Goal: Navigation & Orientation: Find specific page/section

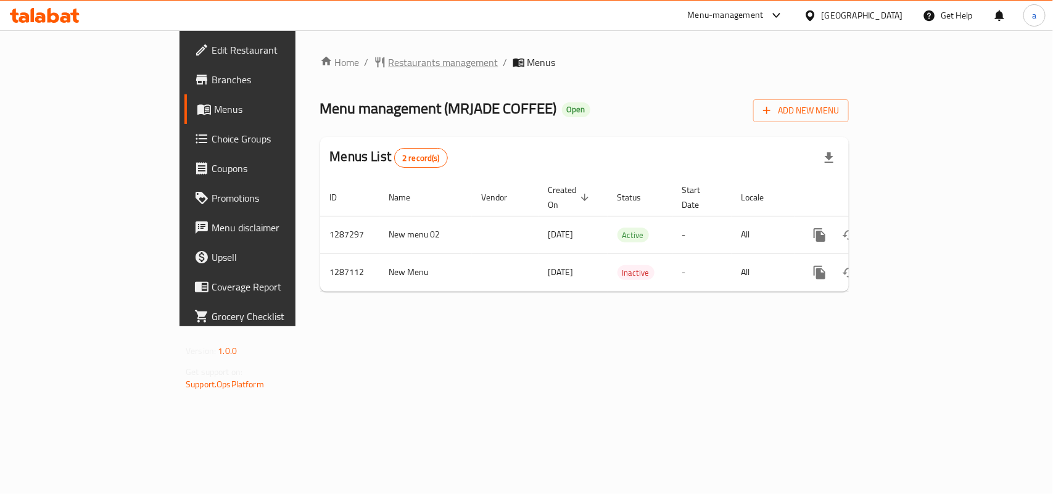
click at [389, 65] on span "Restaurants management" at bounding box center [444, 62] width 110 height 15
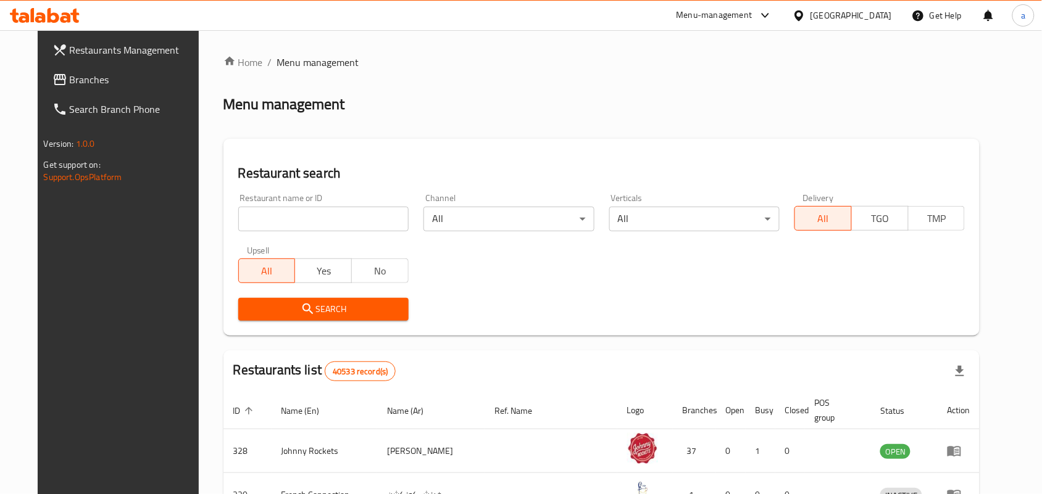
click at [85, 79] on span "Branches" at bounding box center [136, 79] width 132 height 15
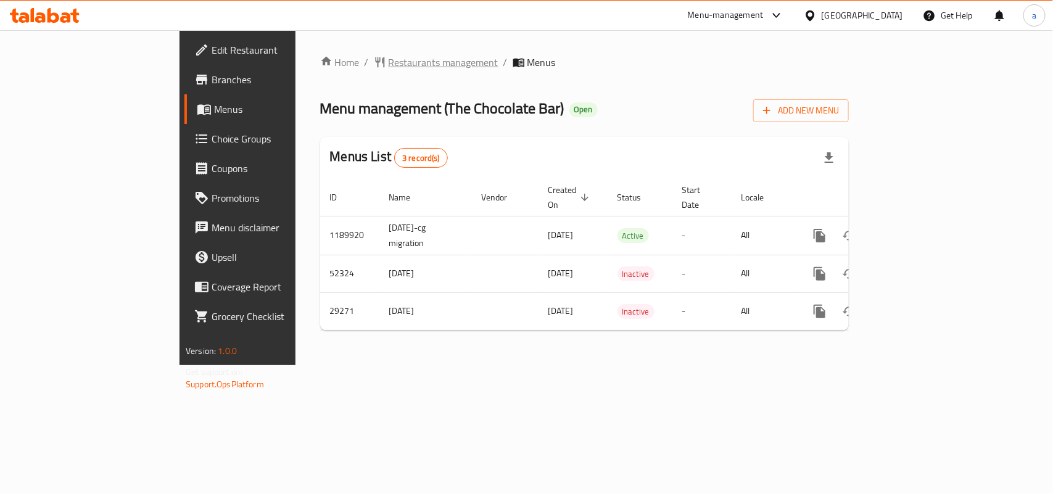
click at [389, 66] on span "Restaurants management" at bounding box center [444, 62] width 110 height 15
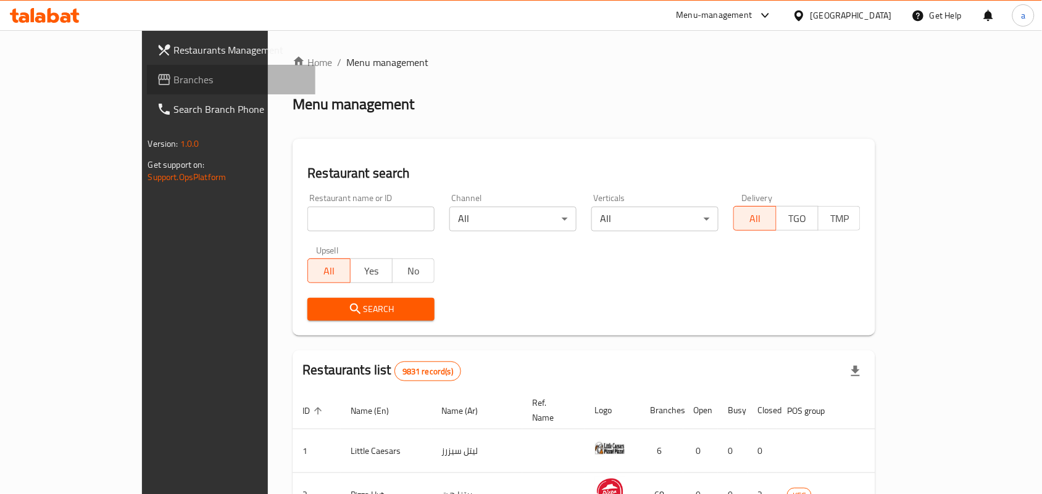
click at [174, 82] on span "Branches" at bounding box center [240, 79] width 132 height 15
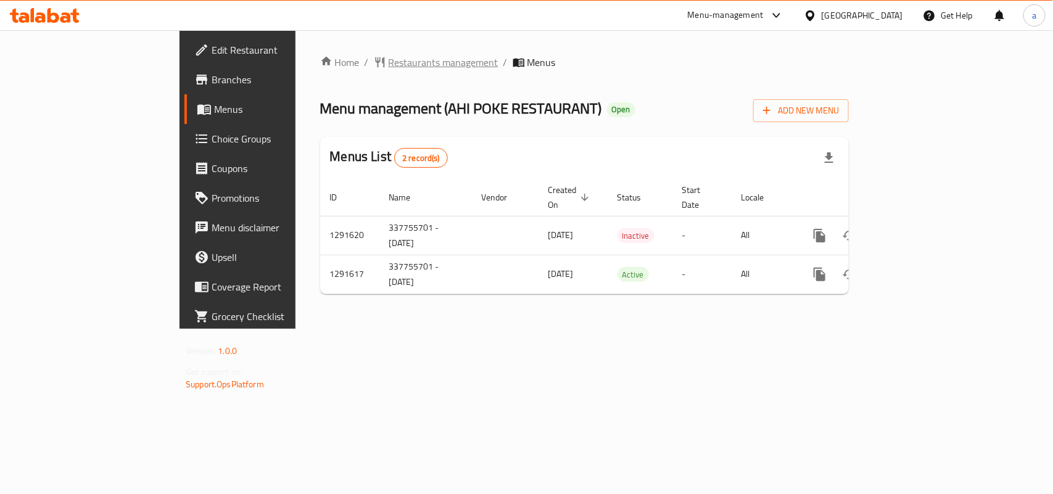
click at [389, 62] on span "Restaurants management" at bounding box center [444, 62] width 110 height 15
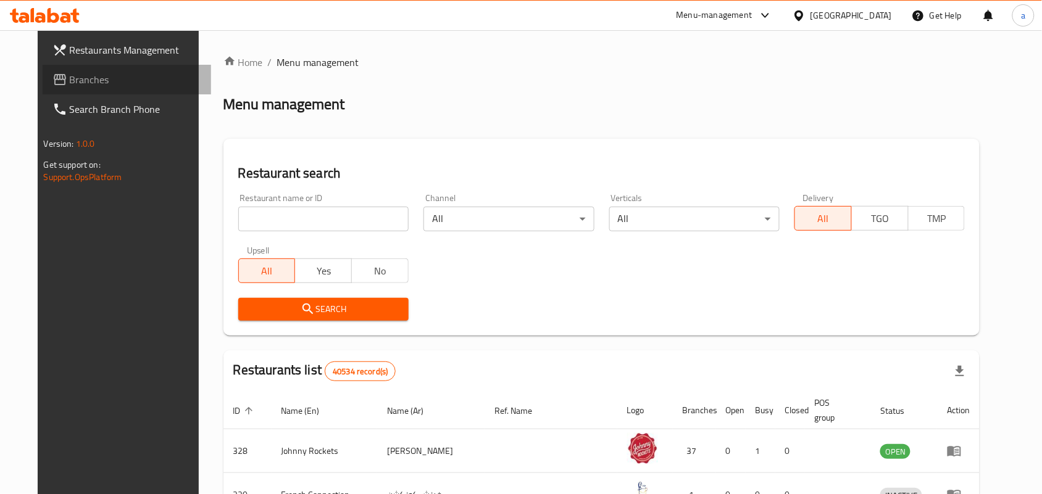
click at [70, 85] on span "Branches" at bounding box center [136, 79] width 132 height 15
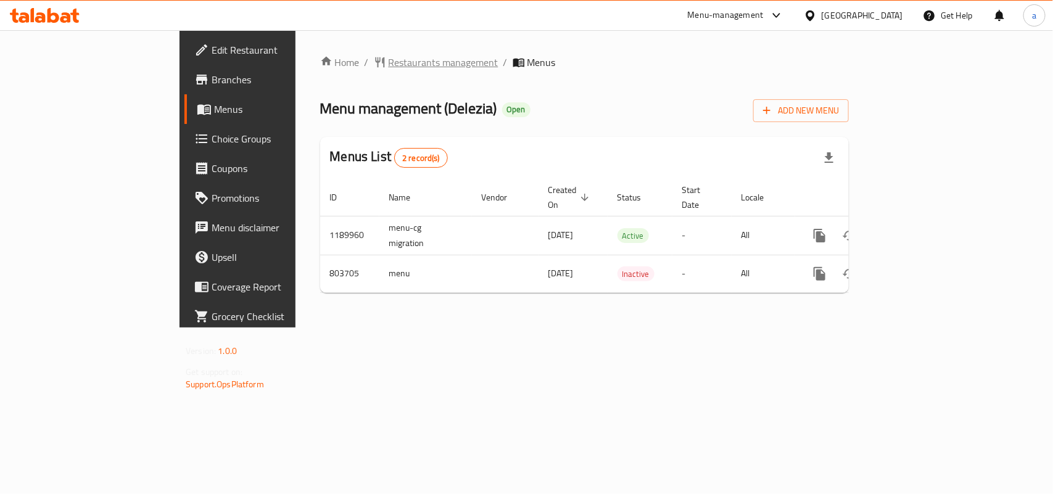
click at [389, 60] on span "Restaurants management" at bounding box center [444, 62] width 110 height 15
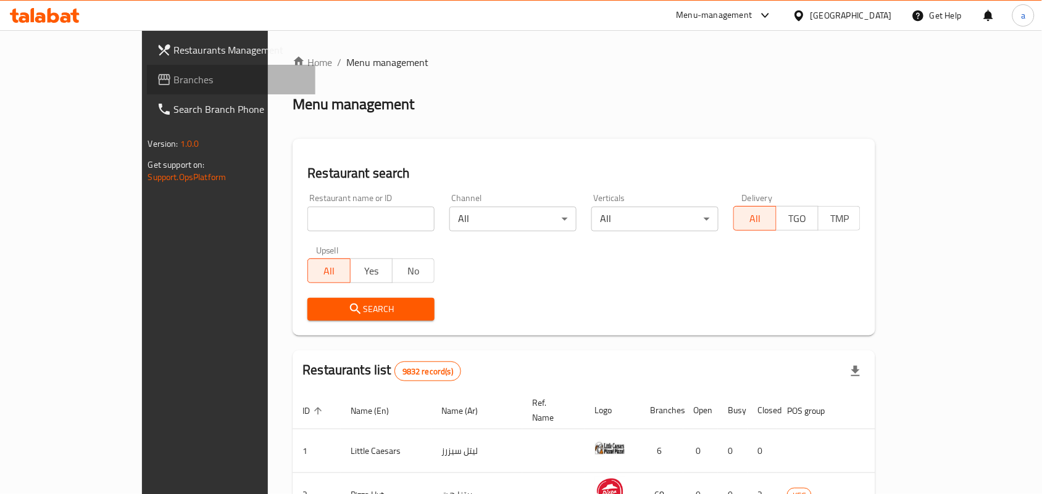
click at [174, 78] on span "Branches" at bounding box center [240, 79] width 132 height 15
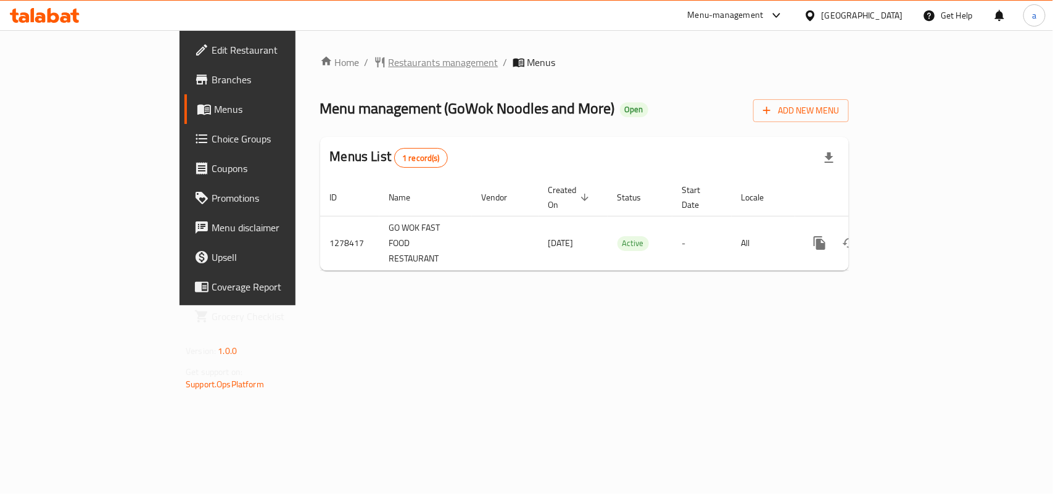
click at [389, 59] on span "Restaurants management" at bounding box center [444, 62] width 110 height 15
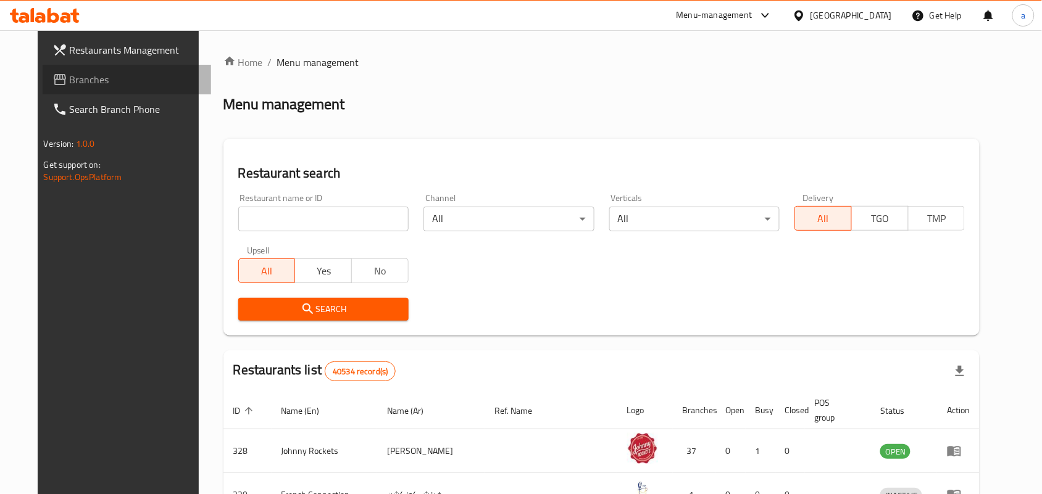
click at [70, 78] on span "Branches" at bounding box center [136, 79] width 132 height 15
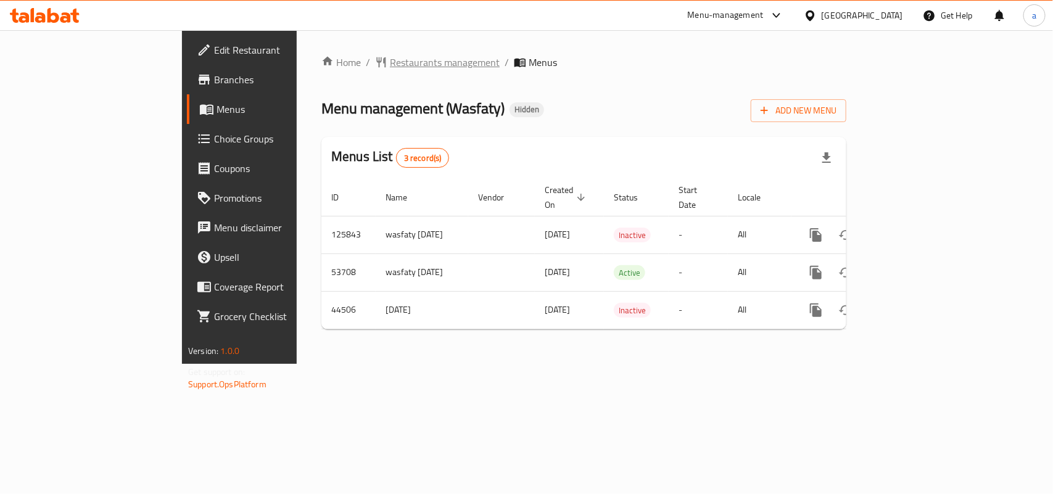
click at [390, 63] on span "Restaurants management" at bounding box center [445, 62] width 110 height 15
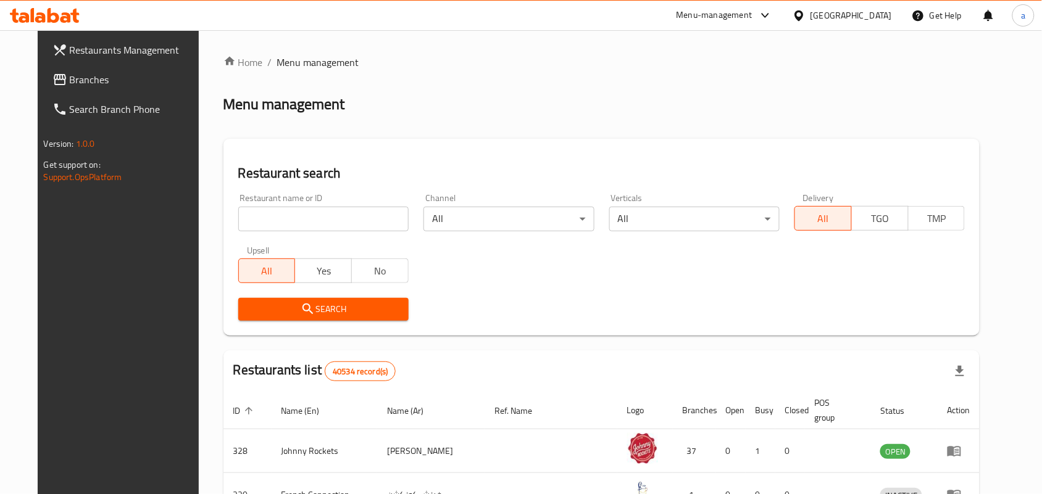
click at [78, 80] on span "Branches" at bounding box center [136, 79] width 132 height 15
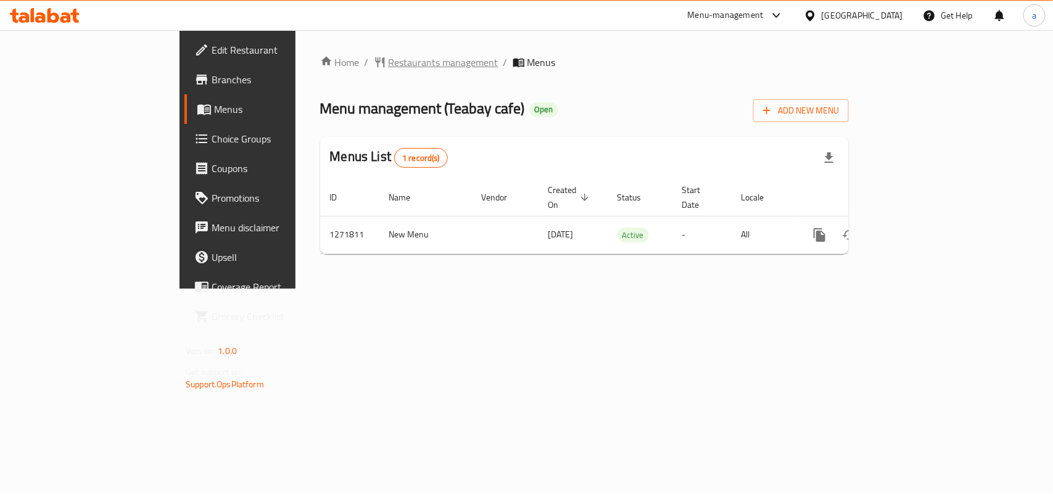
click at [389, 62] on span "Restaurants management" at bounding box center [444, 62] width 110 height 15
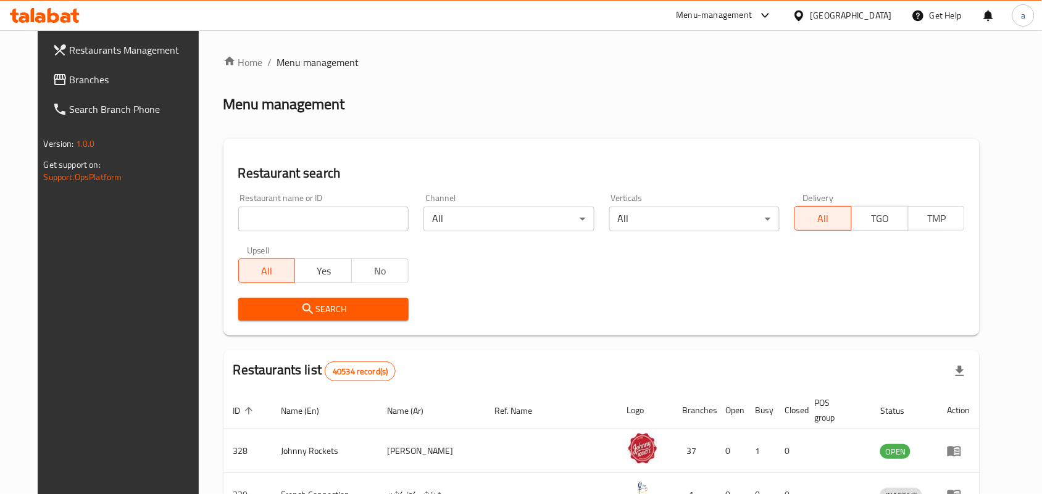
click at [72, 83] on span "Branches" at bounding box center [136, 79] width 132 height 15
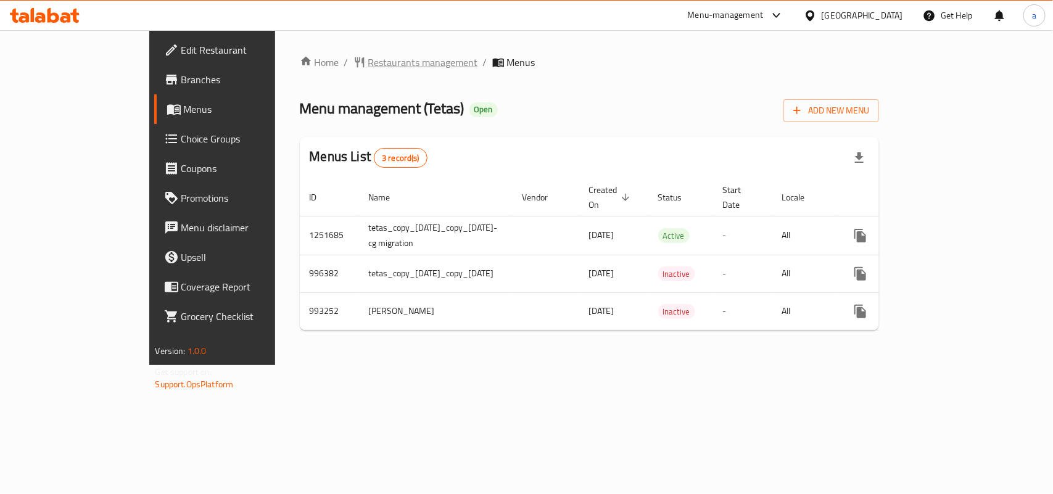
click at [368, 64] on span "Restaurants management" at bounding box center [423, 62] width 110 height 15
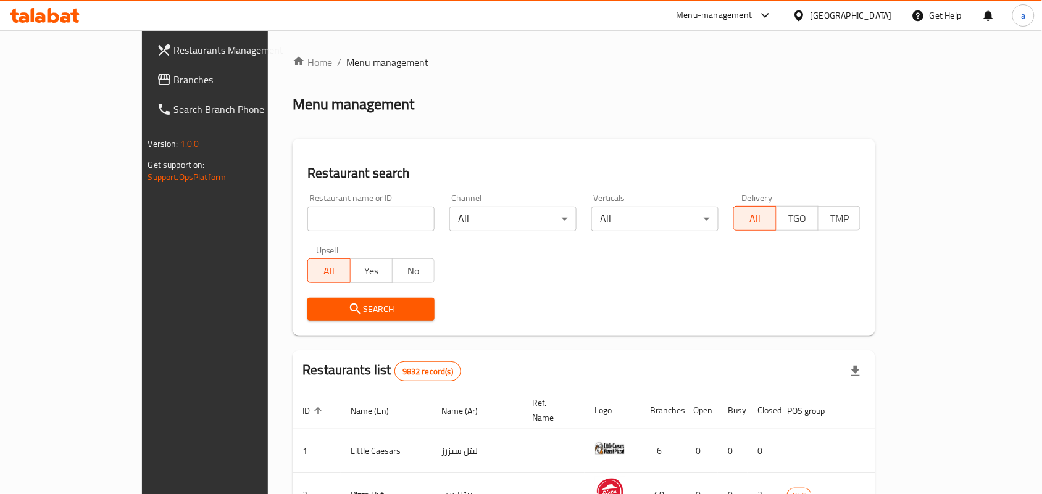
click at [174, 81] on span "Branches" at bounding box center [240, 79] width 132 height 15
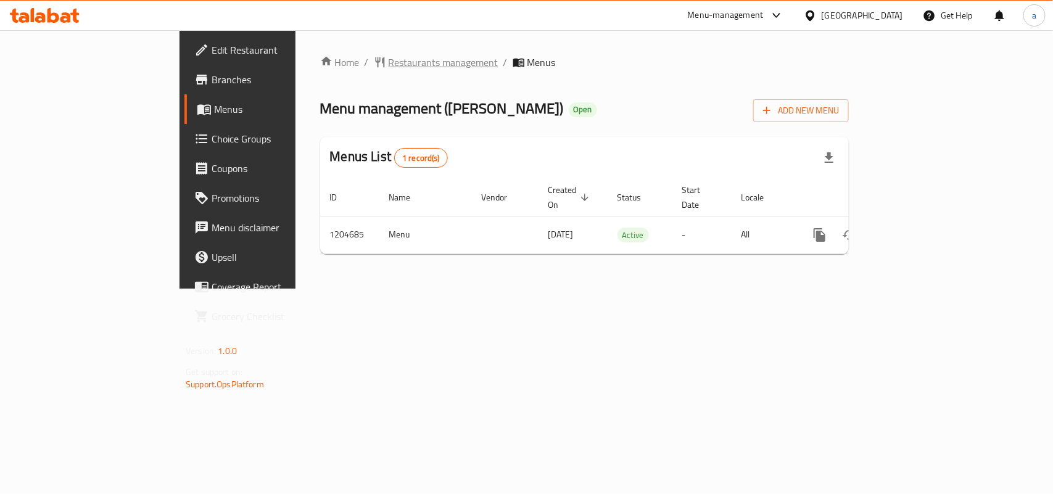
click at [389, 59] on span "Restaurants management" at bounding box center [444, 62] width 110 height 15
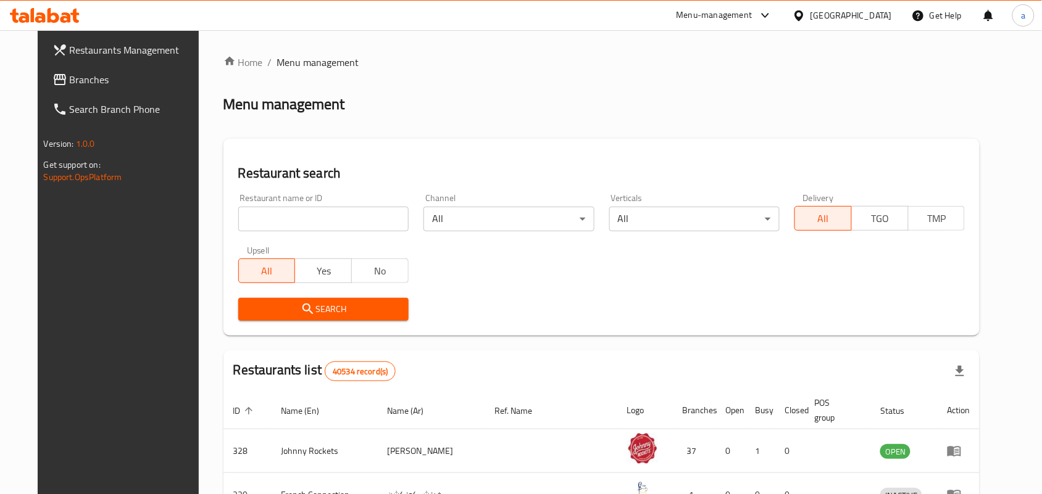
click at [85, 75] on span "Branches" at bounding box center [136, 79] width 132 height 15
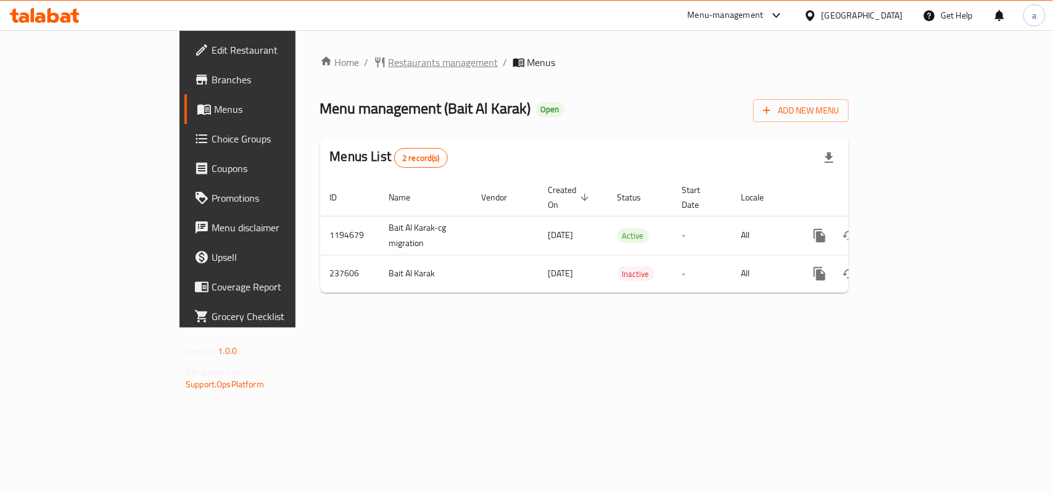
click at [389, 59] on span "Restaurants management" at bounding box center [444, 62] width 110 height 15
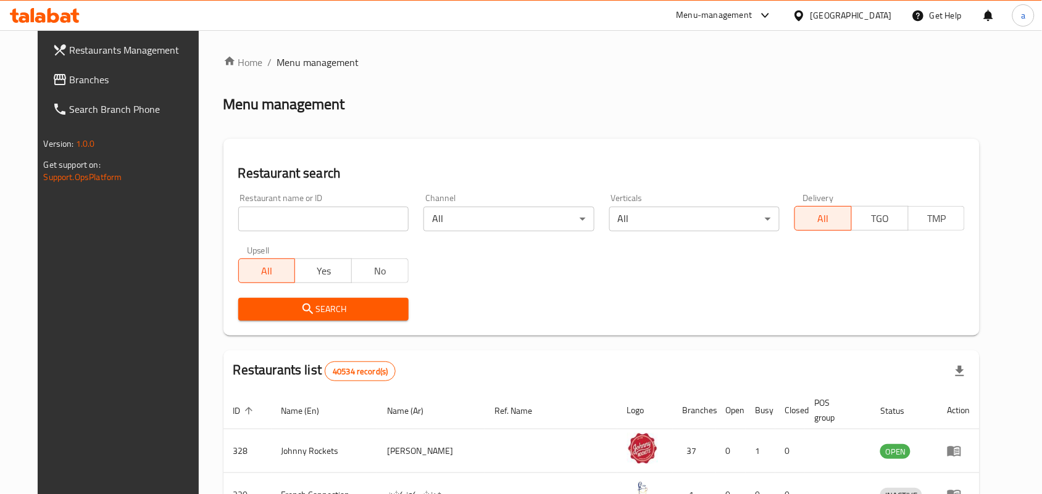
click at [70, 77] on span "Branches" at bounding box center [136, 79] width 132 height 15
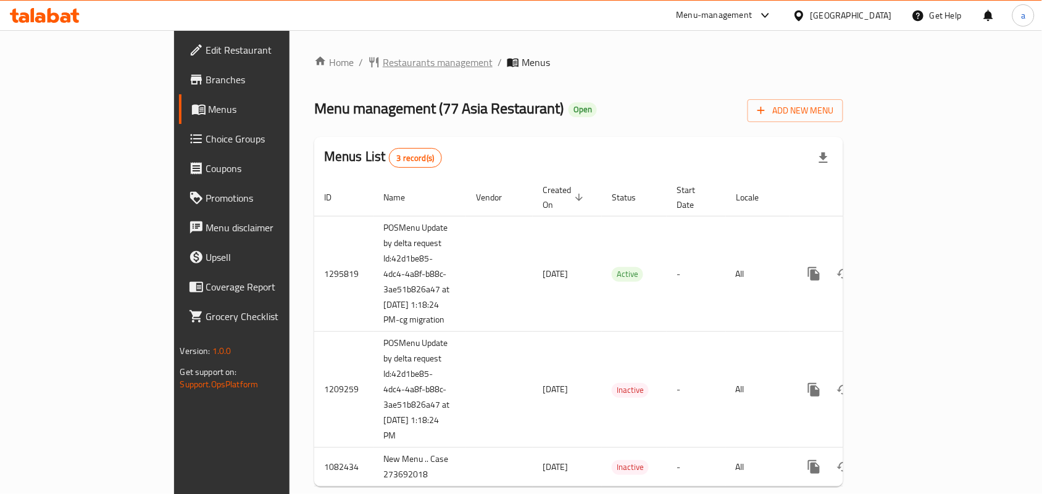
click at [383, 62] on span "Restaurants management" at bounding box center [438, 62] width 110 height 15
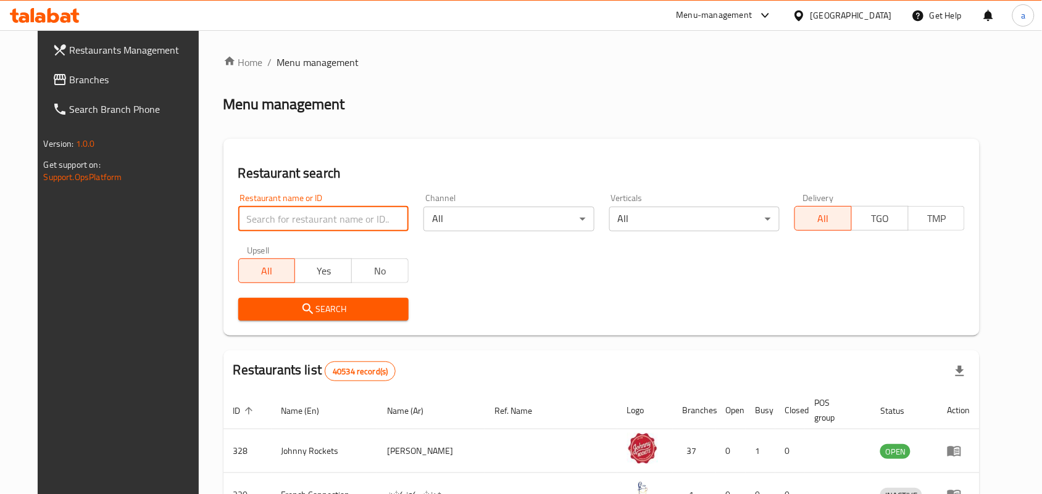
click at [276, 214] on input "search" at bounding box center [323, 219] width 170 height 25
paste input "664075"
type input "664075"
click button "Search" at bounding box center [323, 309] width 170 height 23
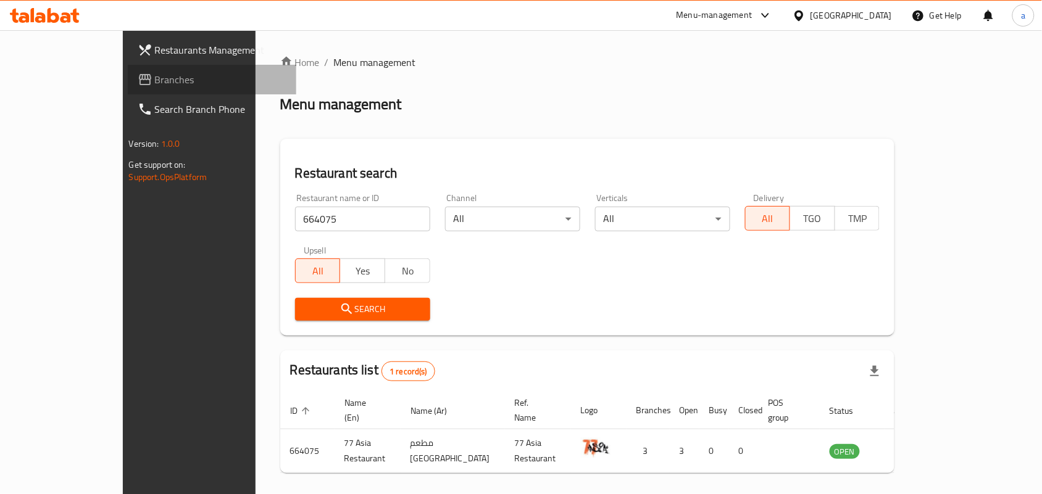
drag, startPoint x: 91, startPoint y: 81, endPoint x: 66, endPoint y: 90, distance: 26.2
click at [155, 81] on span "Branches" at bounding box center [221, 79] width 132 height 15
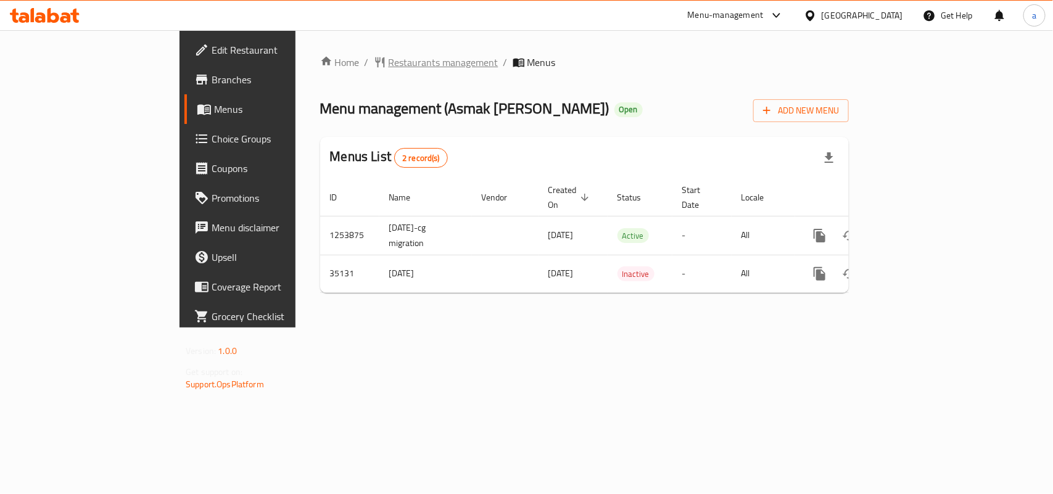
click at [389, 62] on span "Restaurants management" at bounding box center [444, 62] width 110 height 15
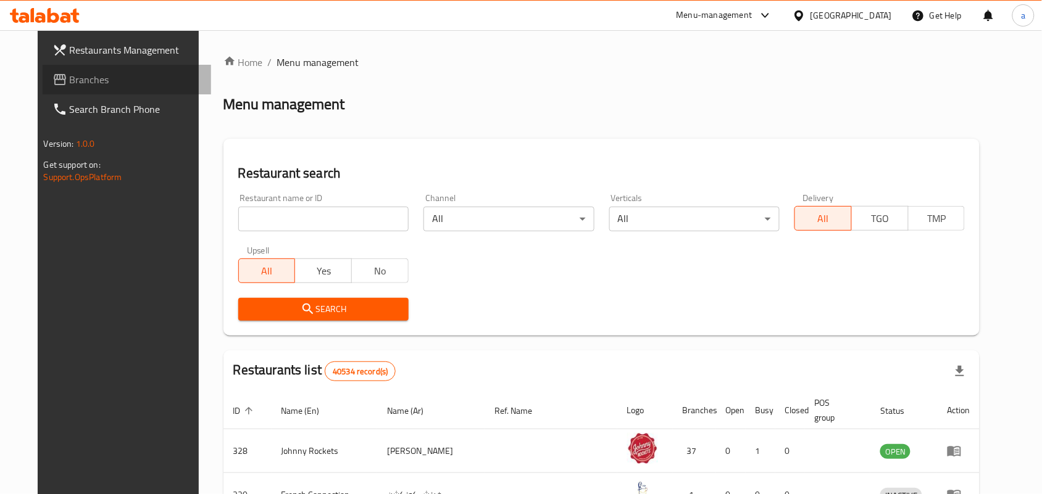
click at [98, 72] on span "Branches" at bounding box center [136, 79] width 132 height 15
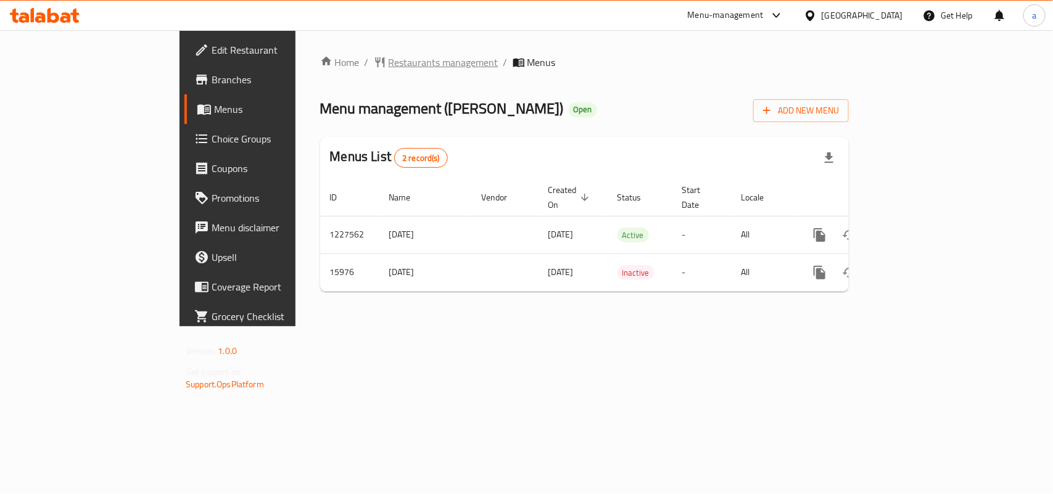
click at [389, 59] on span "Restaurants management" at bounding box center [444, 62] width 110 height 15
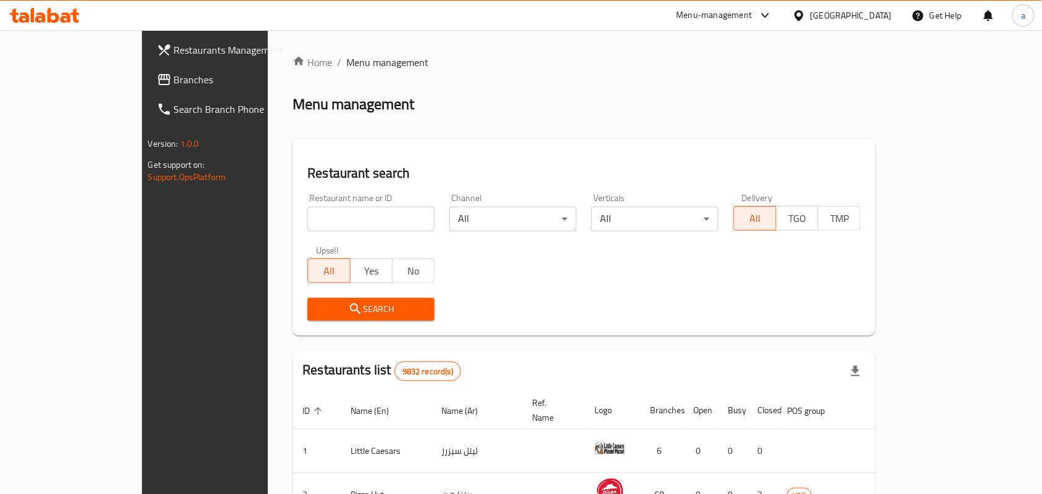
click at [174, 79] on span "Branches" at bounding box center [240, 79] width 132 height 15
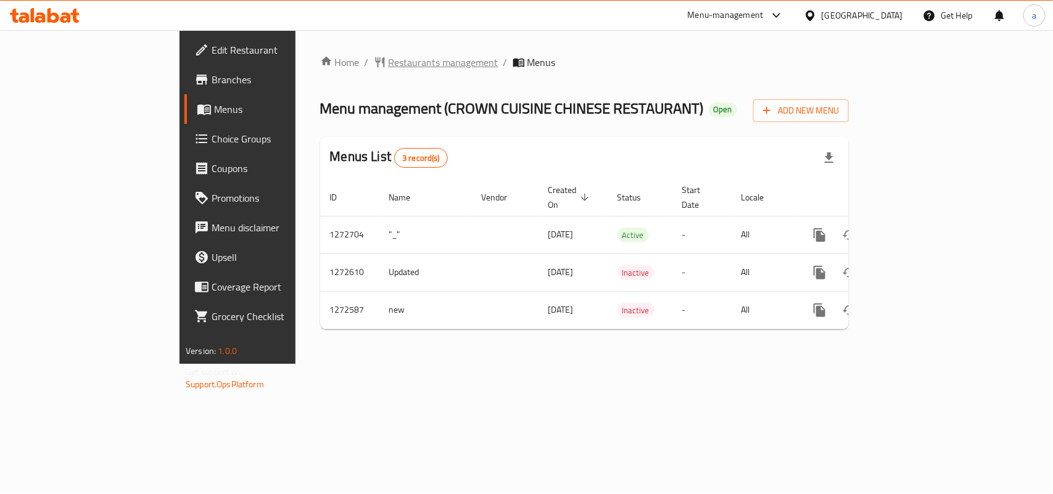
click at [389, 65] on span "Restaurants management" at bounding box center [444, 62] width 110 height 15
click at [389, 62] on span "Restaurants management" at bounding box center [444, 62] width 110 height 15
click at [389, 59] on span "Restaurants management" at bounding box center [444, 62] width 110 height 15
click at [389, 63] on span "Restaurants management" at bounding box center [444, 62] width 110 height 15
click at [389, 62] on span "Restaurants management" at bounding box center [444, 62] width 110 height 15
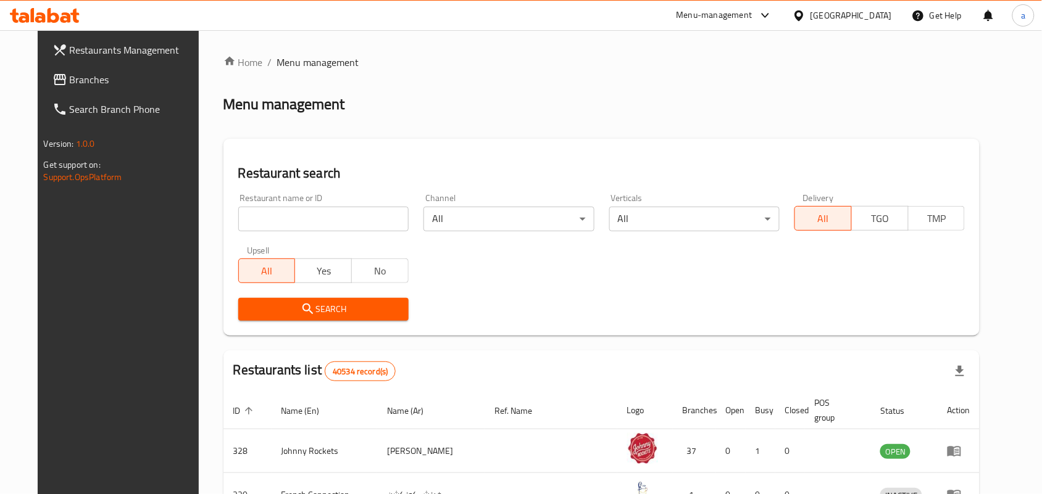
click at [70, 76] on span "Branches" at bounding box center [136, 79] width 132 height 15
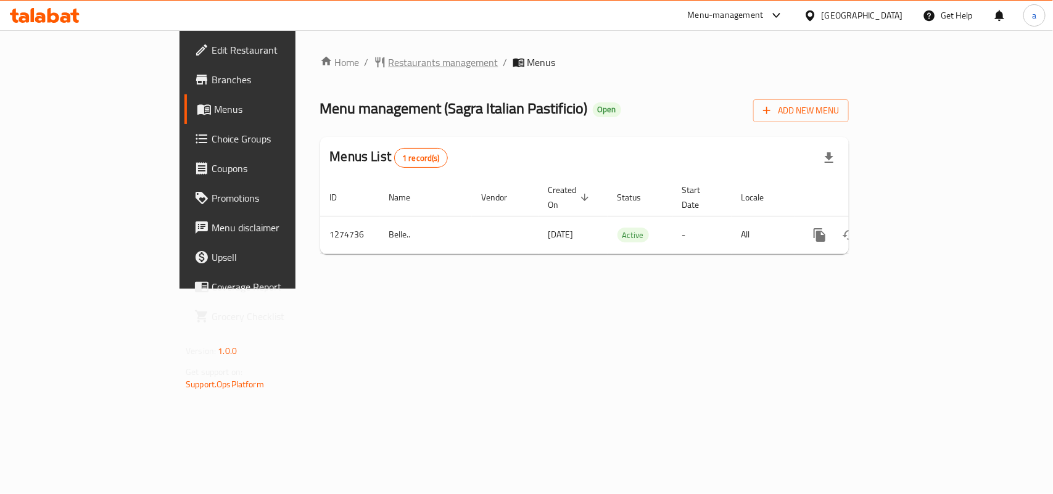
click at [389, 64] on span "Restaurants management" at bounding box center [444, 62] width 110 height 15
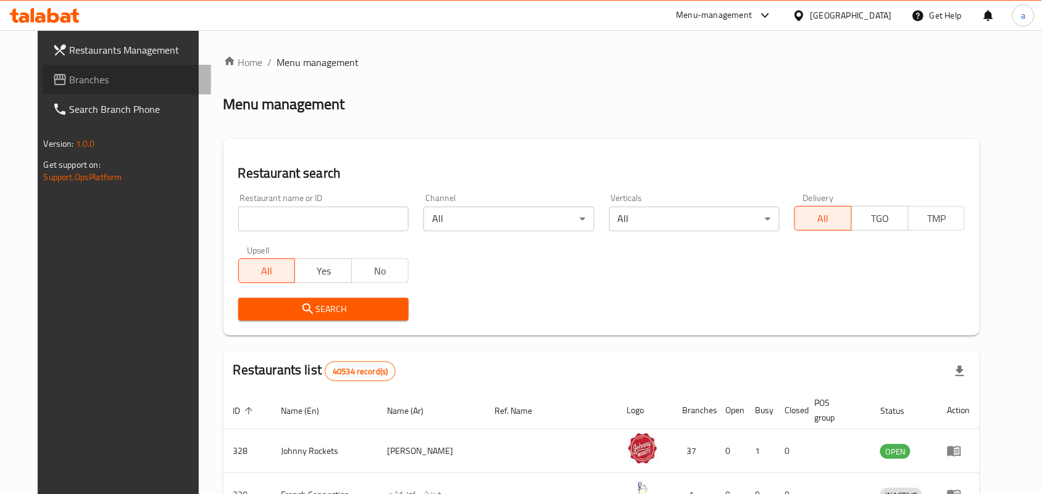
click at [82, 76] on span "Branches" at bounding box center [136, 79] width 132 height 15
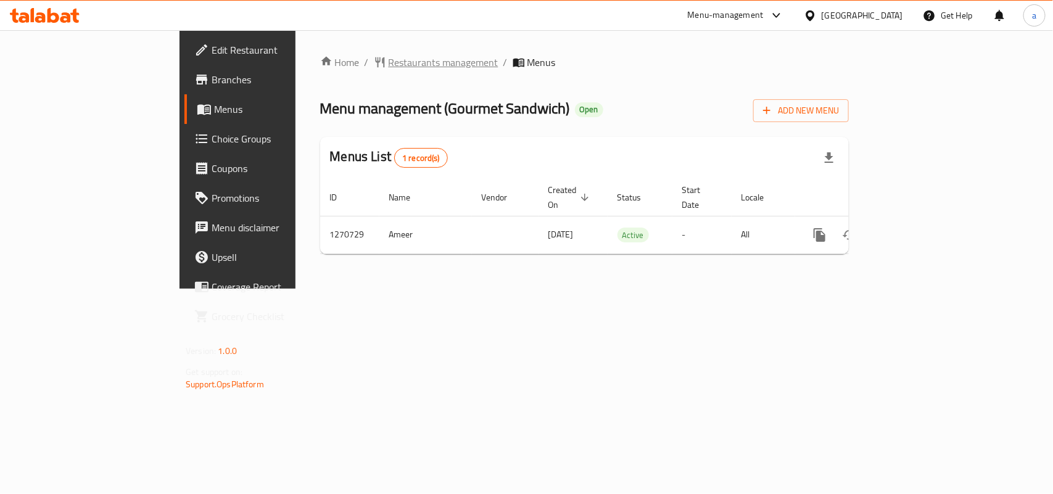
click at [389, 66] on span "Restaurants management" at bounding box center [444, 62] width 110 height 15
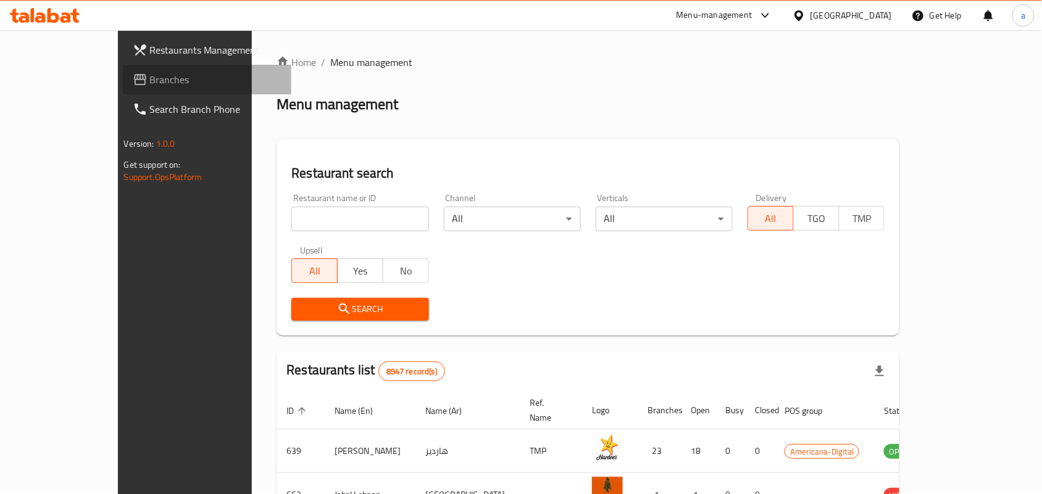
click at [150, 75] on span "Branches" at bounding box center [216, 79] width 132 height 15
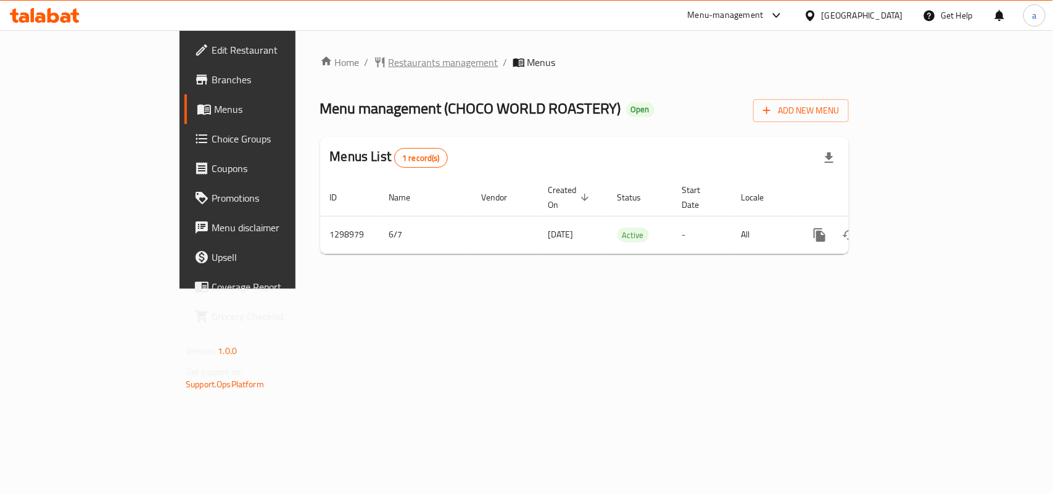
click at [389, 65] on span "Restaurants management" at bounding box center [444, 62] width 110 height 15
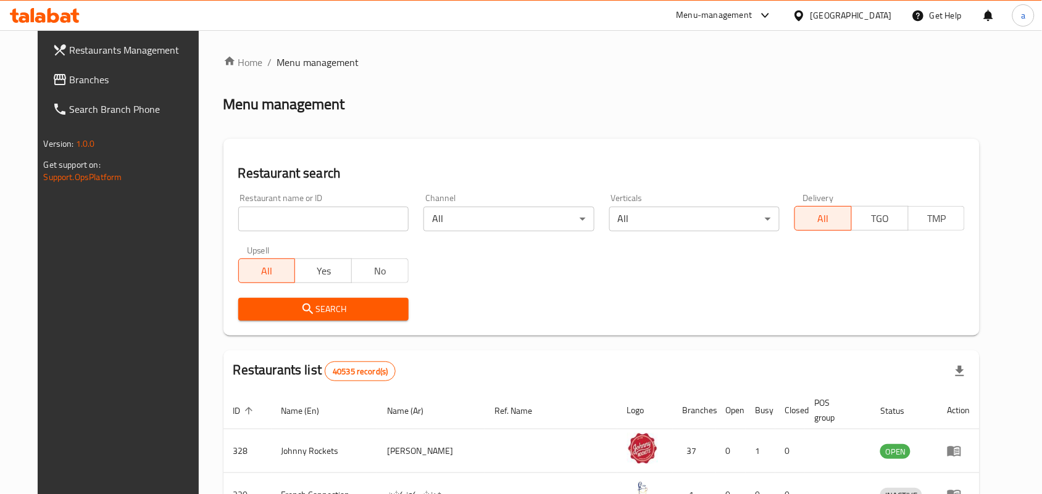
click at [56, 68] on link "Branches" at bounding box center [127, 80] width 169 height 30
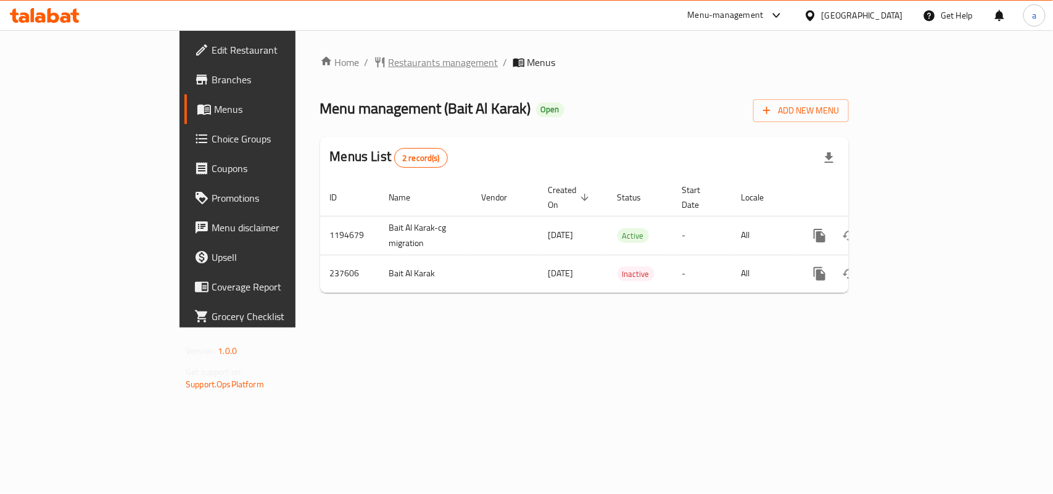
click at [389, 64] on span "Restaurants management" at bounding box center [444, 62] width 110 height 15
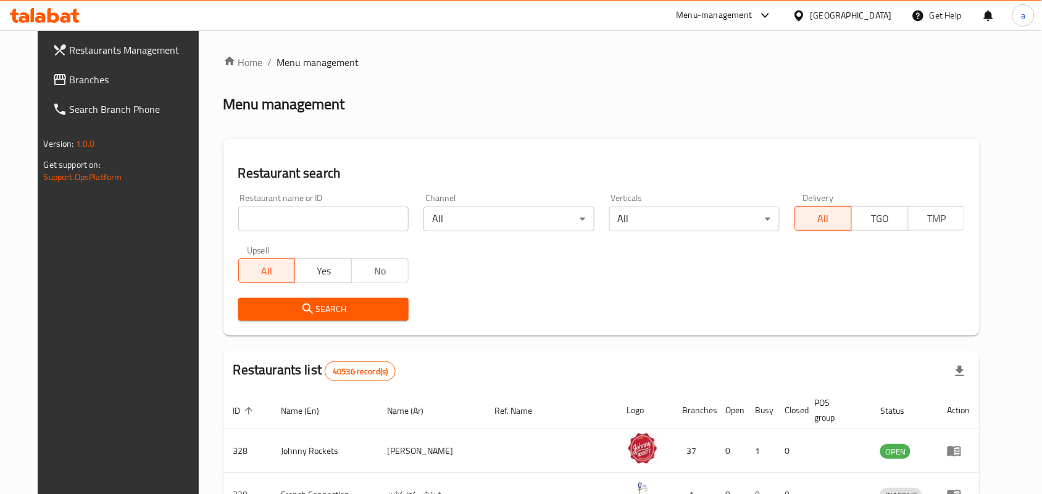
click at [54, 78] on icon at bounding box center [60, 79] width 12 height 11
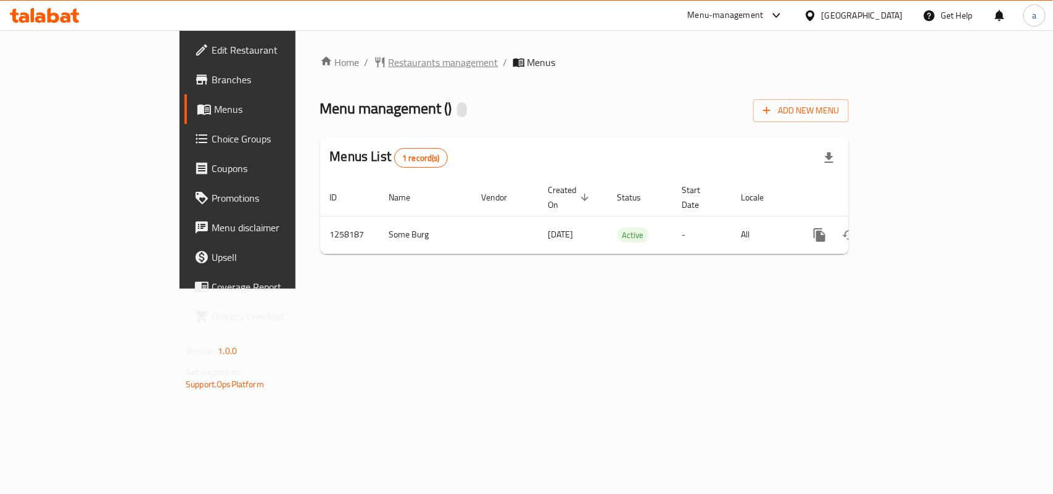
click at [389, 65] on span "Restaurants management" at bounding box center [444, 62] width 110 height 15
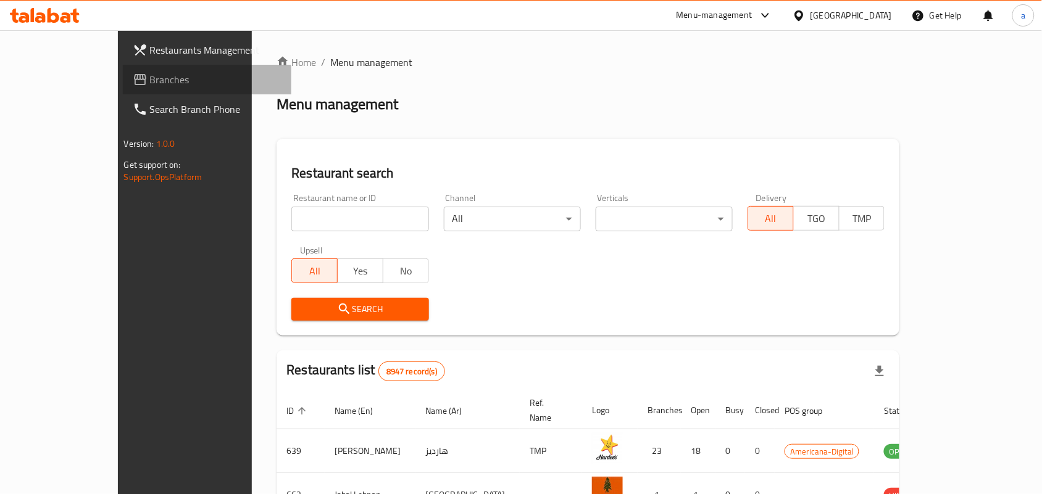
click at [150, 85] on span "Branches" at bounding box center [216, 79] width 132 height 15
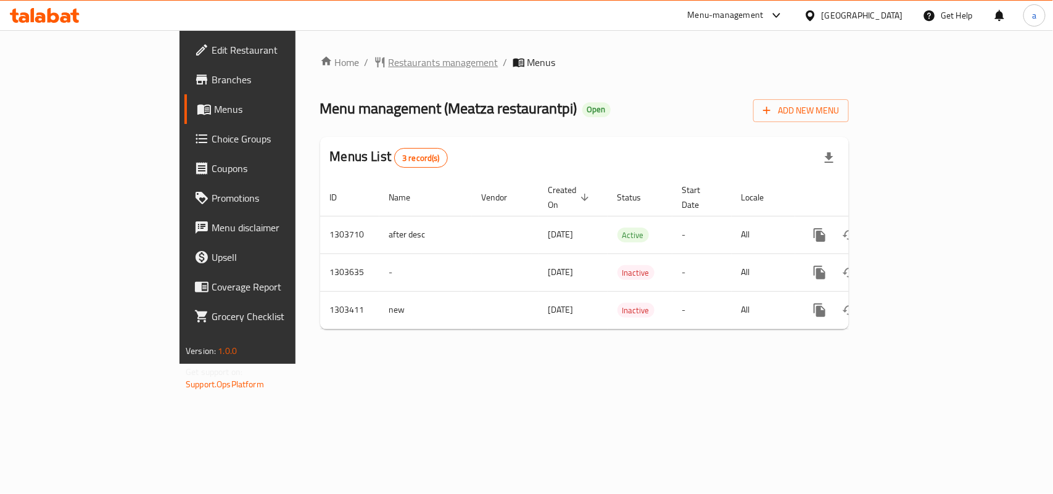
click at [389, 64] on span "Restaurants management" at bounding box center [444, 62] width 110 height 15
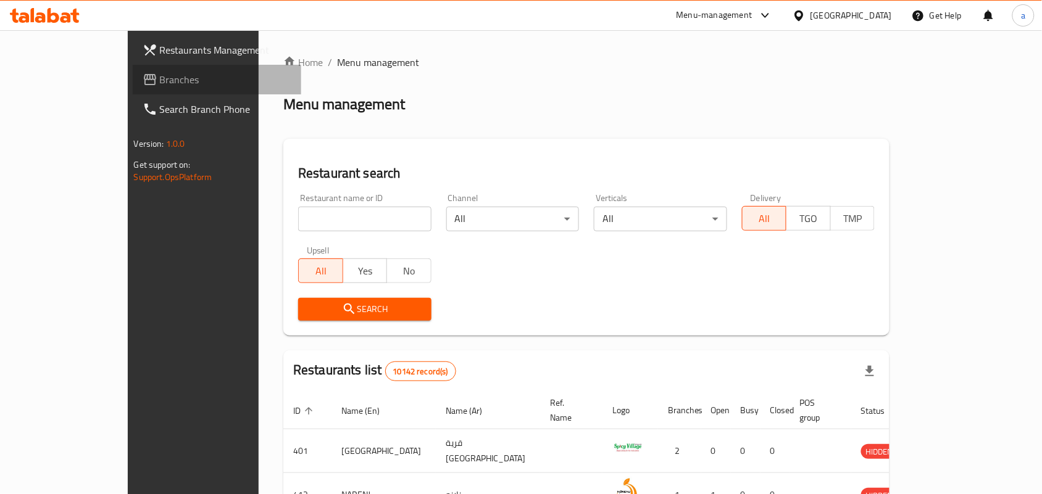
click at [160, 75] on span "Branches" at bounding box center [226, 79] width 132 height 15
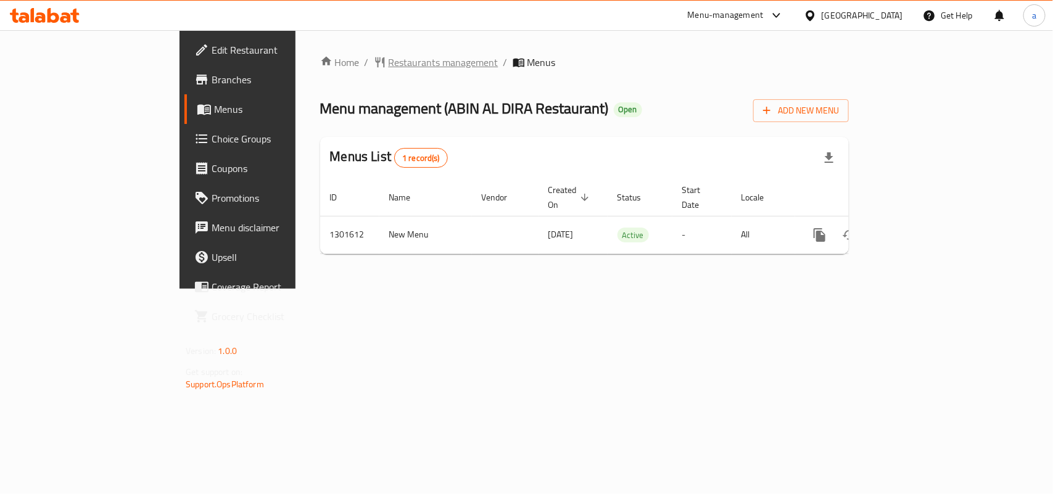
click at [389, 63] on span "Restaurants management" at bounding box center [444, 62] width 110 height 15
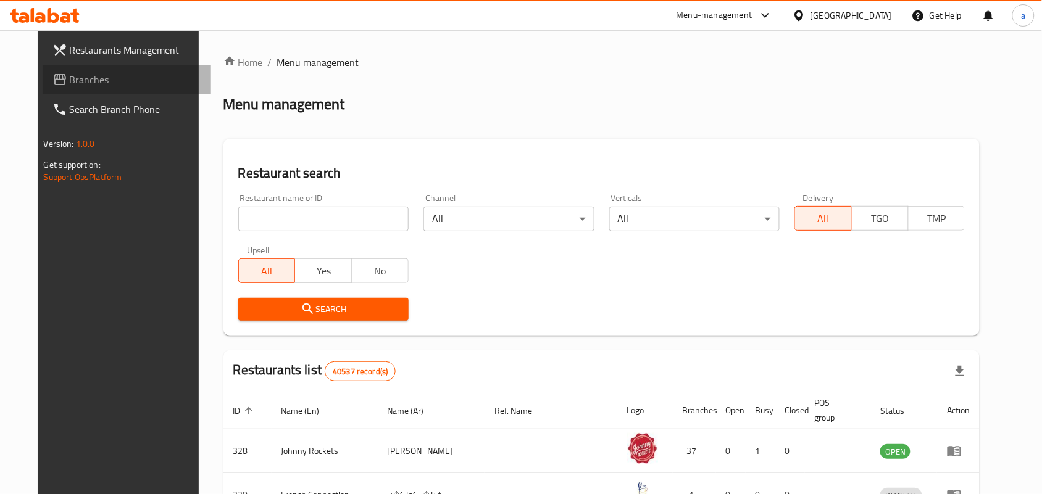
click at [93, 85] on span "Branches" at bounding box center [136, 79] width 132 height 15
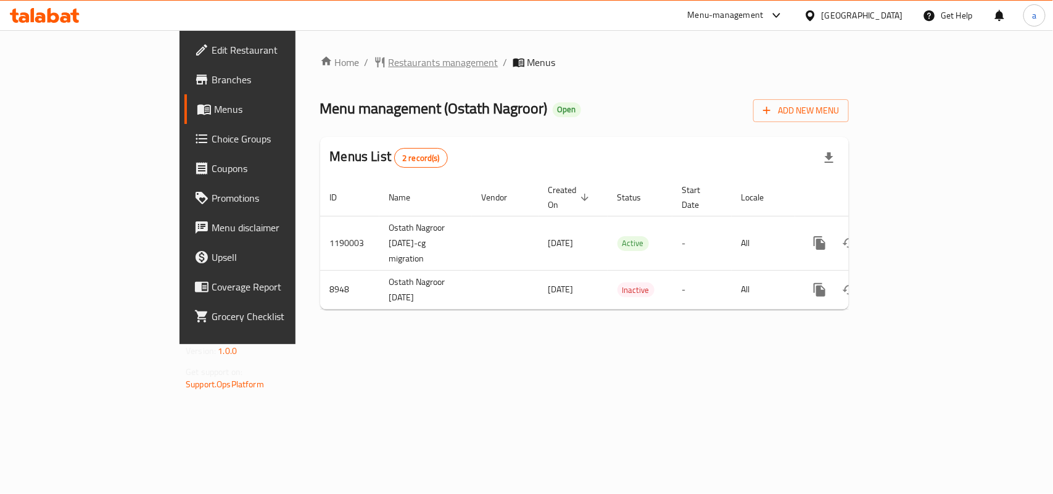
click at [389, 63] on span "Restaurants management" at bounding box center [444, 62] width 110 height 15
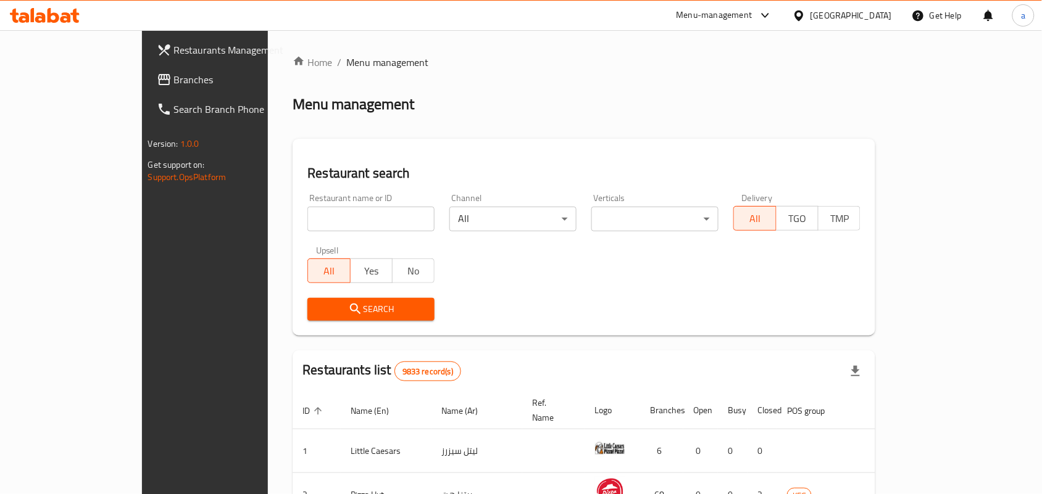
click at [174, 75] on span "Branches" at bounding box center [240, 79] width 132 height 15
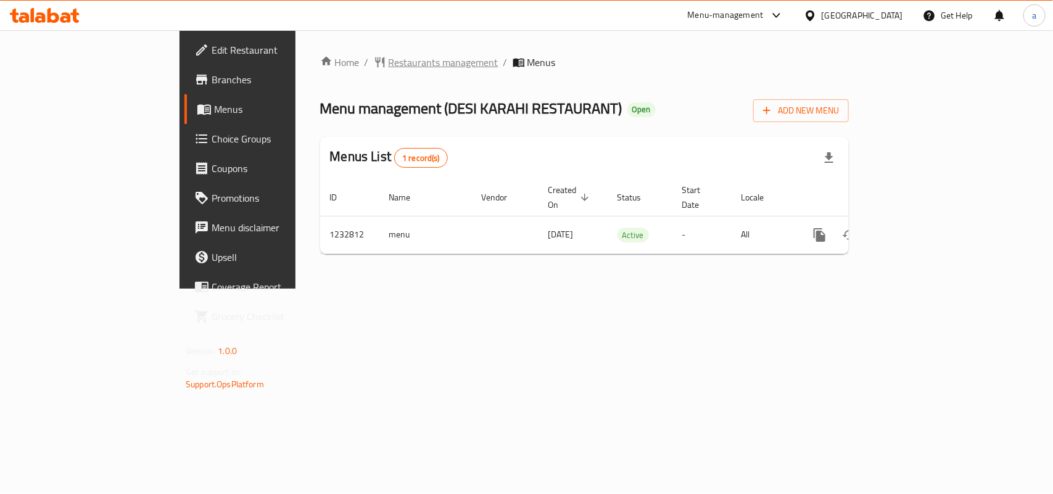
click at [389, 68] on span "Restaurants management" at bounding box center [444, 62] width 110 height 15
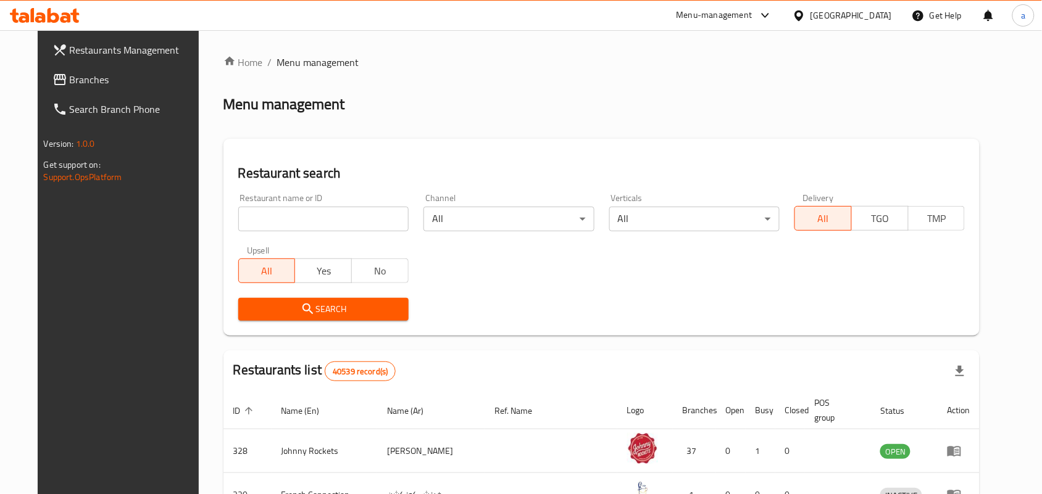
click at [85, 74] on span "Branches" at bounding box center [136, 79] width 132 height 15
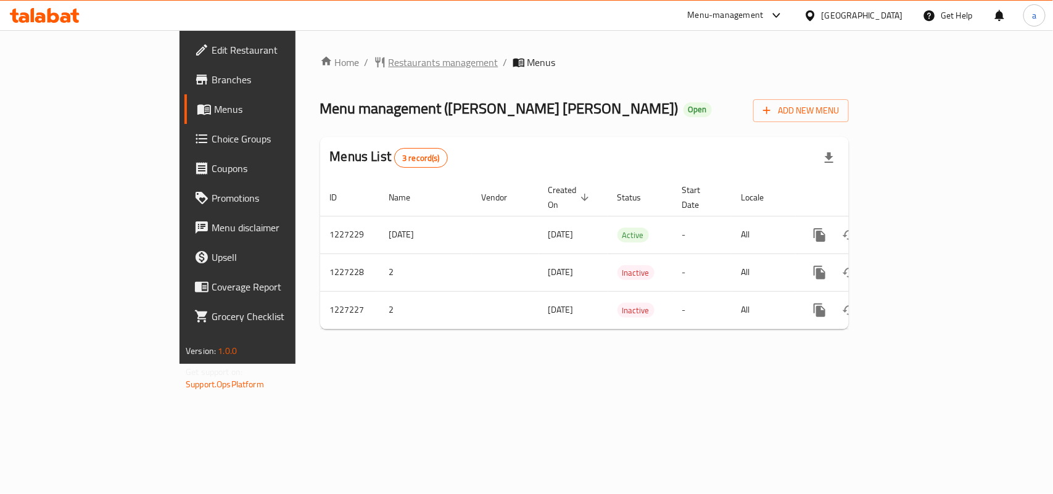
drag, startPoint x: 307, startPoint y: 51, endPoint x: 307, endPoint y: 59, distance: 7.4
click at [307, 51] on div "Home / Restaurants management / Menus Menu management ( Shereen Khanah ) Open A…" at bounding box center [585, 197] width 578 height 334
click at [389, 59] on span "Restaurants management" at bounding box center [444, 62] width 110 height 15
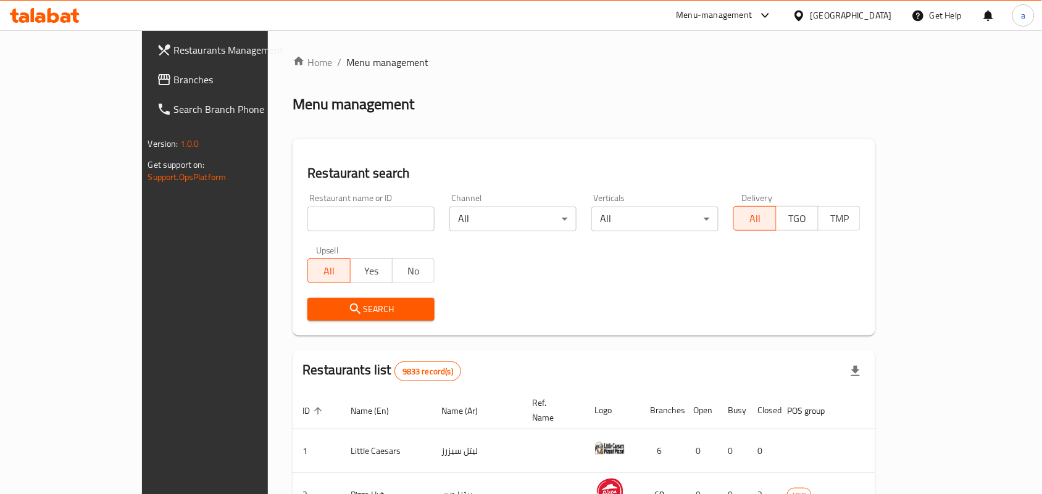
click at [810, 17] on div at bounding box center [801, 16] width 18 height 14
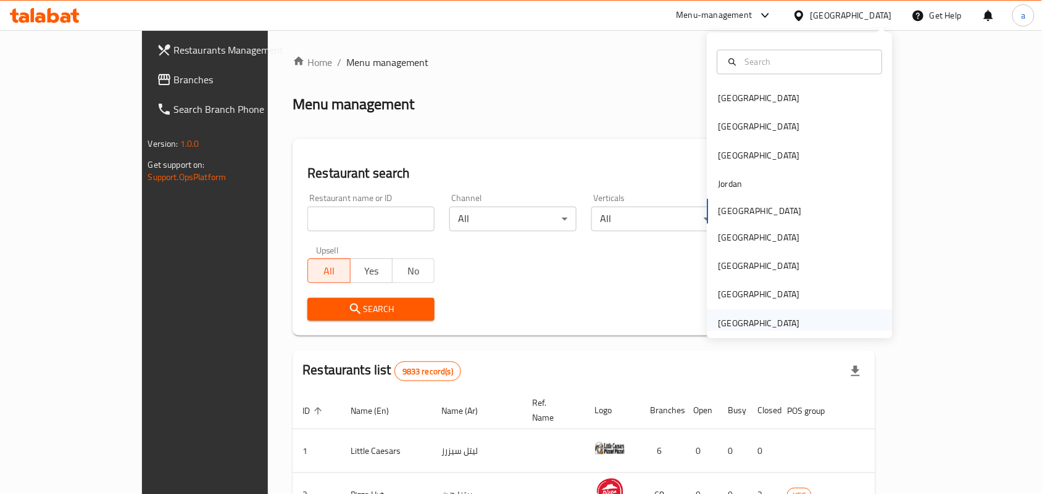
click at [784, 326] on div "[GEOGRAPHIC_DATA]" at bounding box center [758, 324] width 81 height 14
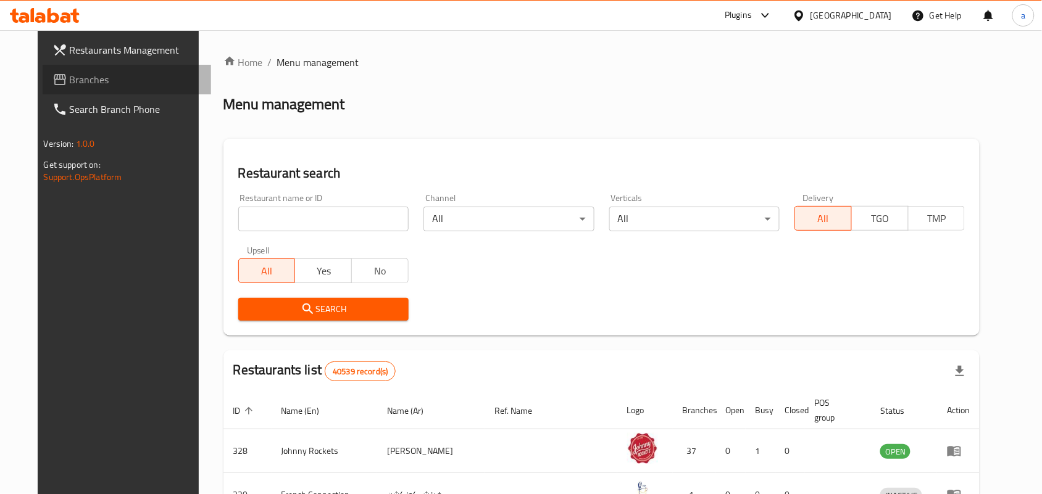
click at [113, 81] on span "Branches" at bounding box center [136, 79] width 132 height 15
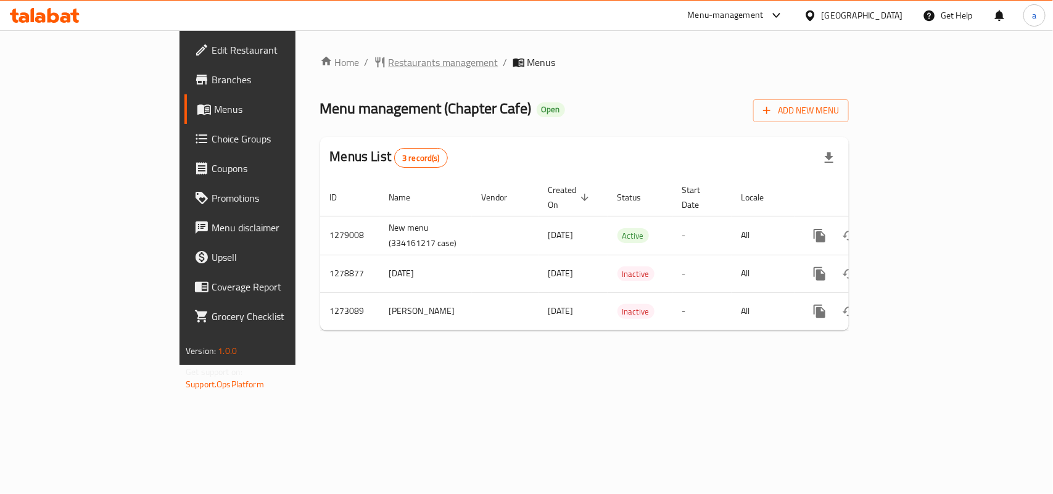
click at [389, 55] on span "Restaurants management" at bounding box center [444, 62] width 110 height 15
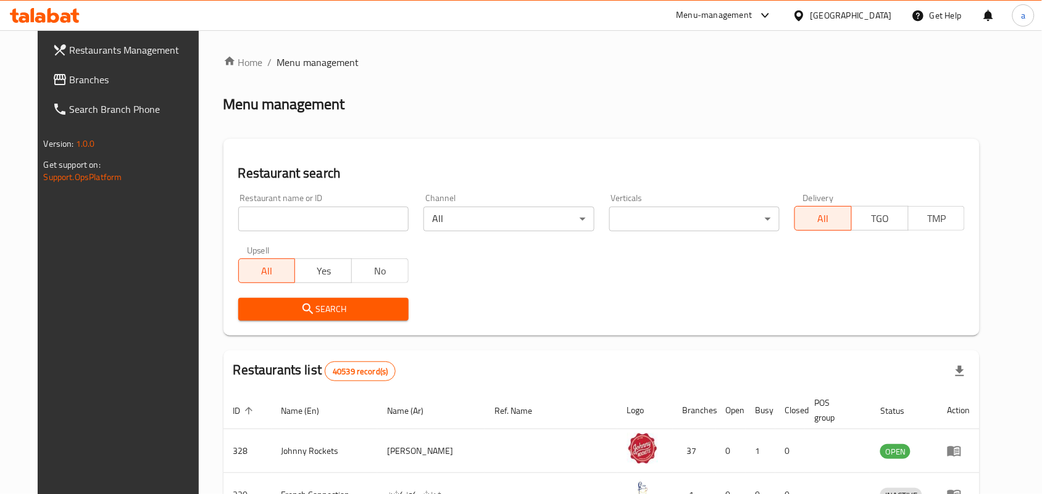
click at [70, 76] on span "Branches" at bounding box center [136, 79] width 132 height 15
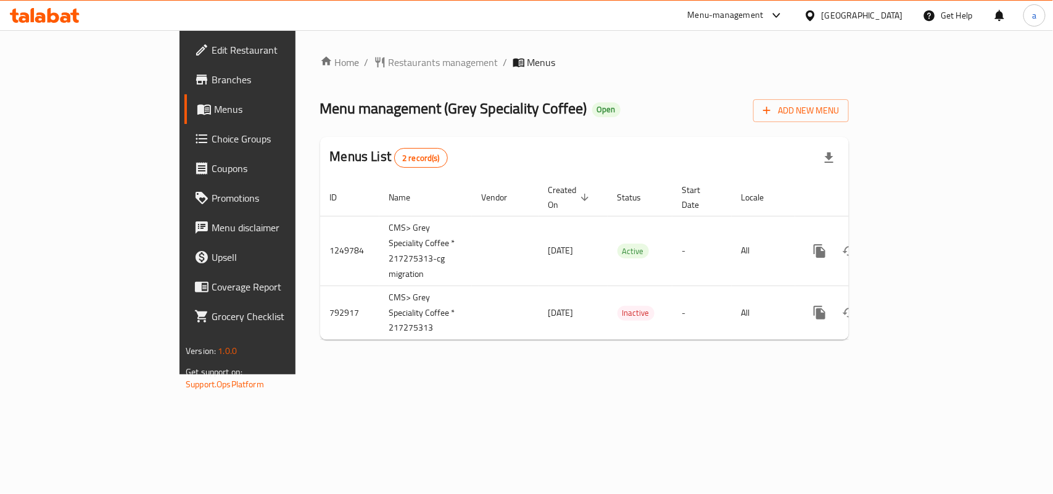
click at [389, 60] on span "Restaurants management" at bounding box center [444, 62] width 110 height 15
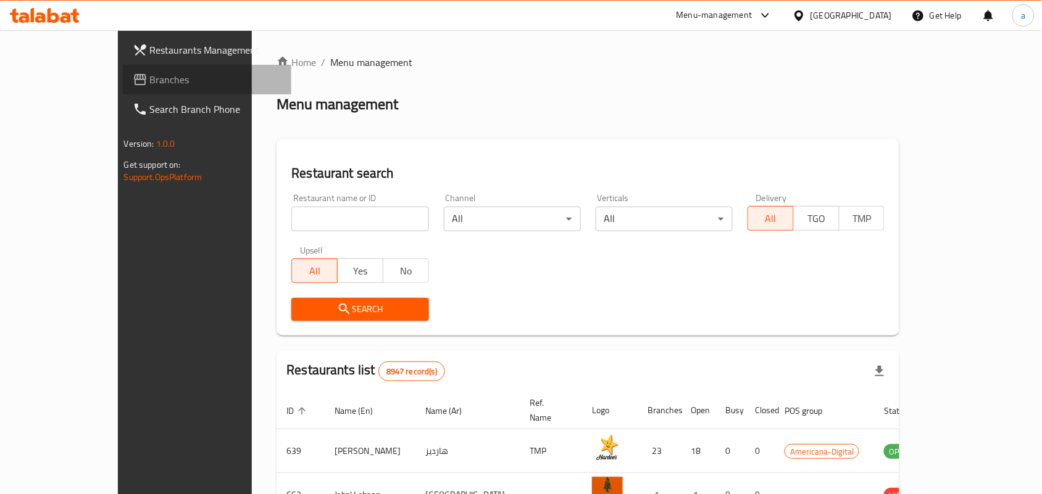
click at [150, 81] on span "Branches" at bounding box center [216, 79] width 132 height 15
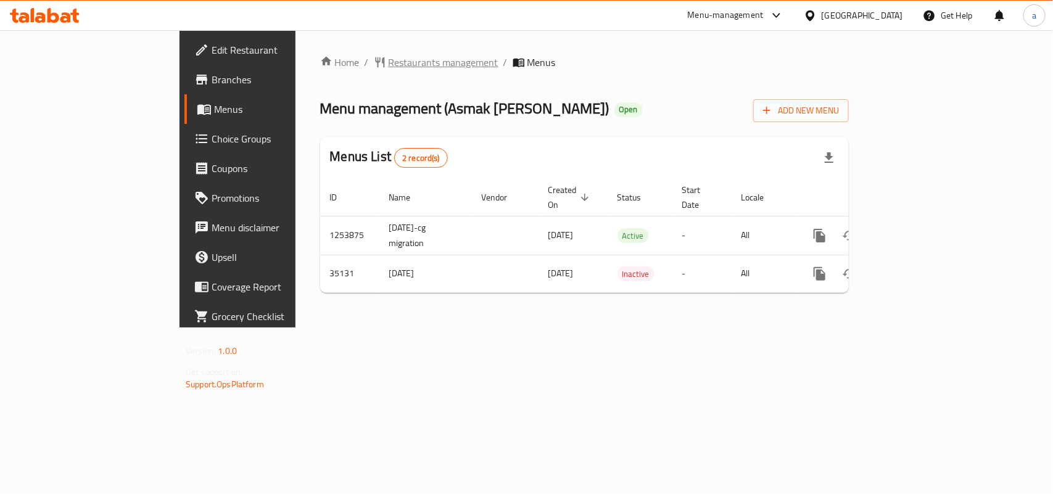
click at [389, 69] on span "Restaurants management" at bounding box center [444, 62] width 110 height 15
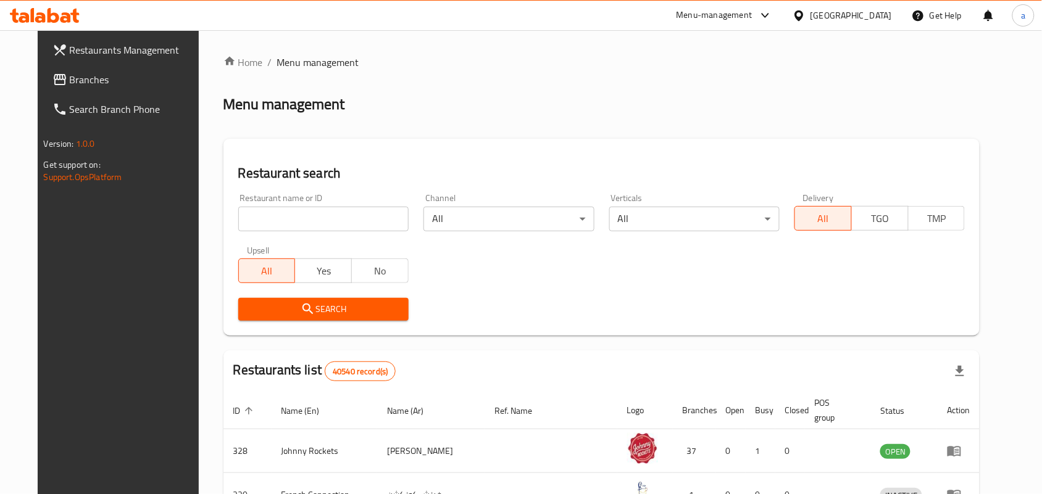
click at [72, 77] on span "Branches" at bounding box center [136, 79] width 132 height 15
